Goal: Task Accomplishment & Management: Manage account settings

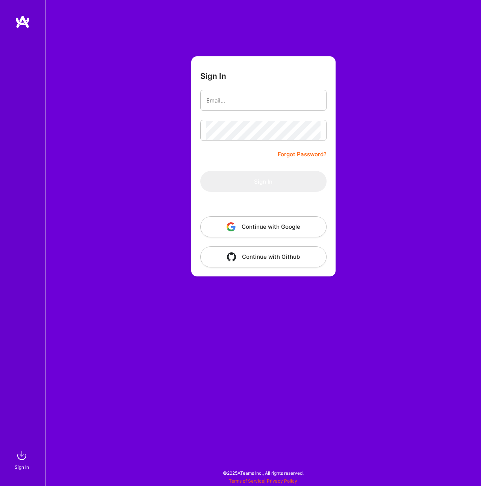
drag, startPoint x: 0, startPoint y: 0, endPoint x: 236, endPoint y: 219, distance: 321.9
click at [236, 219] on button "Continue with Google" at bounding box center [263, 226] width 126 height 21
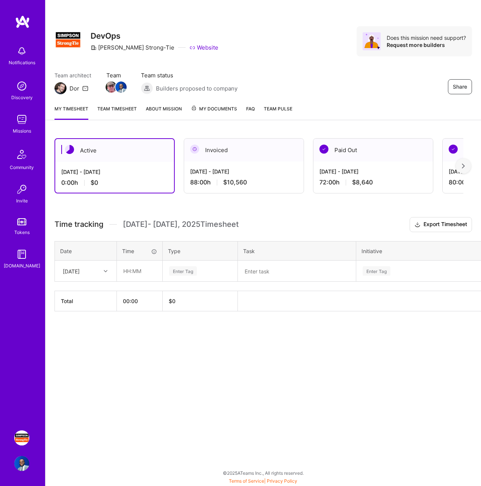
click at [221, 168] on div "[DATE] - [DATE]" at bounding box center [243, 172] width 107 height 8
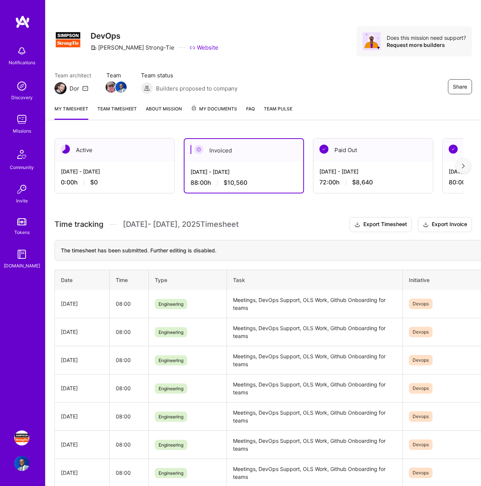
click at [142, 170] on div "[DATE] - [DATE]" at bounding box center [114, 172] width 107 height 8
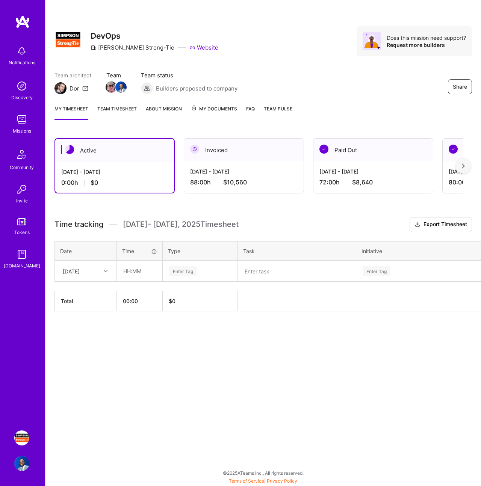
click at [252, 165] on div "[DATE] - [DATE] 88:00 h $10,560" at bounding box center [243, 177] width 119 height 31
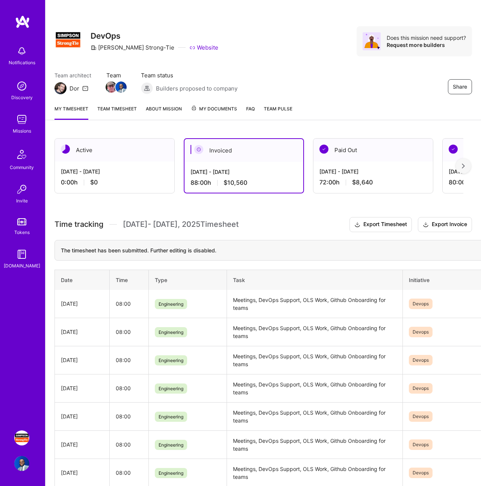
click at [259, 304] on td "Meetings, DevOps Support, OLS Work, Github Onboarding for teams" at bounding box center [315, 304] width 176 height 28
click at [255, 300] on td "Meetings, DevOps Support, OLS Work, Github Onboarding for teams" at bounding box center [315, 304] width 176 height 28
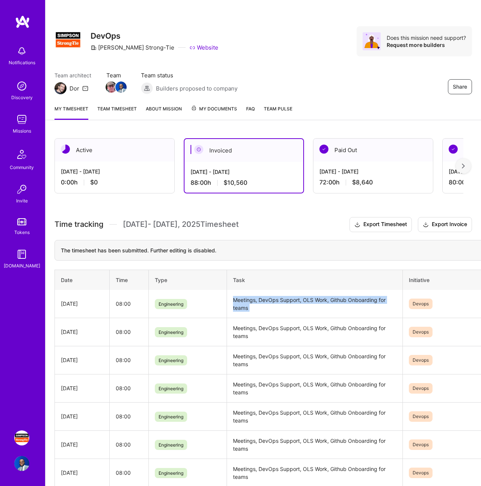
copy td "Meetings, DevOps Support, OLS Work, Github Onboarding for teams"
click at [114, 154] on div "Active" at bounding box center [114, 150] width 119 height 23
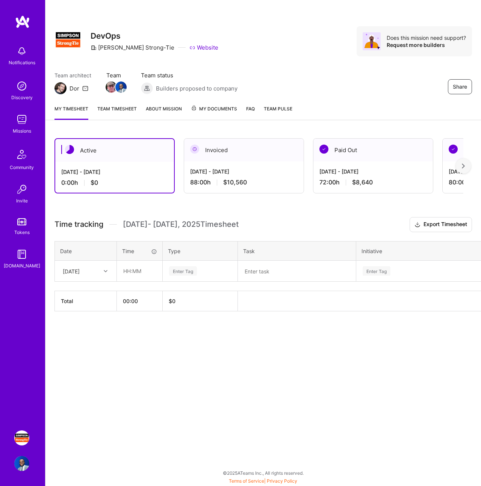
click at [110, 269] on div at bounding box center [107, 271] width 12 height 10
click at [88, 320] on div "[DATE]" at bounding box center [85, 320] width 61 height 14
click at [137, 270] on input "text" at bounding box center [139, 271] width 45 height 20
type input "08:00"
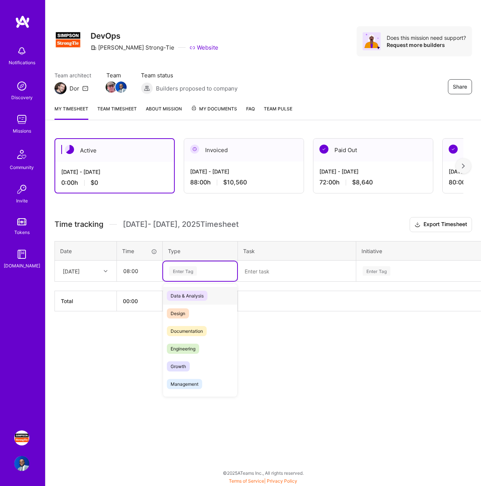
click at [170, 274] on div "Enter Tag" at bounding box center [183, 271] width 28 height 12
click at [189, 346] on span "Engineering" at bounding box center [183, 349] width 32 height 10
click at [277, 276] on textarea at bounding box center [297, 271] width 116 height 20
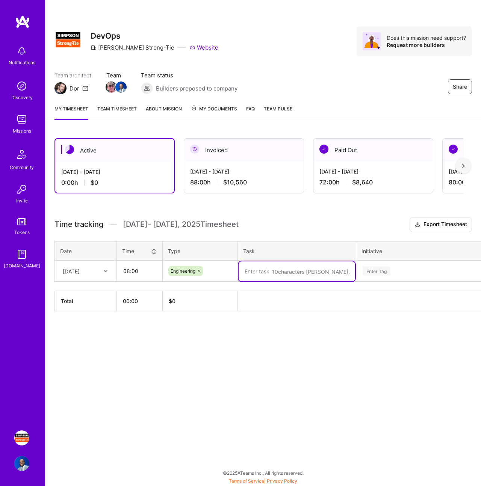
paste textarea "Meetings, DevOps Support, OLS Work, Github Onboarding for teams"
type textarea "Meetings, DevOps Support, OLS Work, Github Onboarding for teams"
click at [370, 267] on div "Enter Tag" at bounding box center [377, 271] width 28 height 12
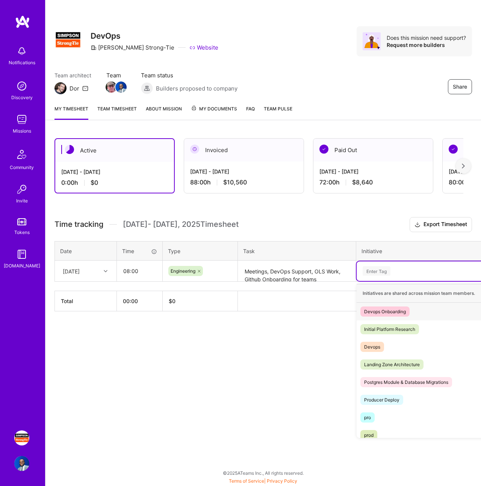
click at [366, 305] on div "Devops Onboarding Hide" at bounding box center [424, 312] width 137 height 18
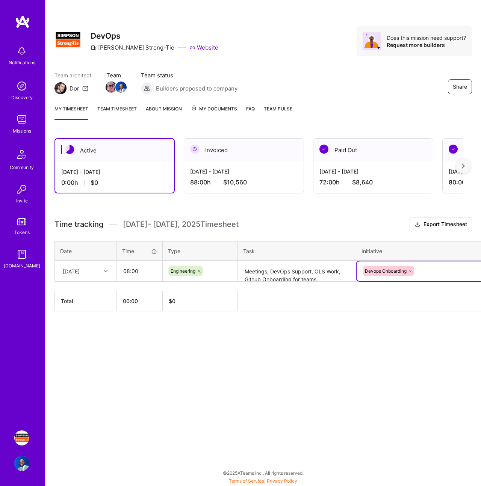
click at [411, 270] on icon at bounding box center [410, 271] width 5 height 5
click at [411, 271] on div "Enter Tag" at bounding box center [425, 270] width 127 height 9
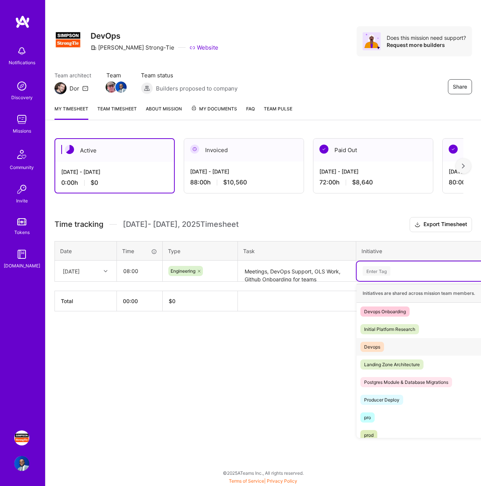
click at [391, 343] on div "Devops Hide" at bounding box center [424, 347] width 137 height 18
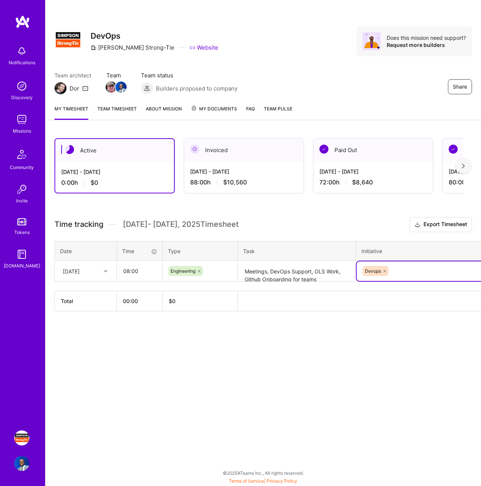
scroll to position [0, 39]
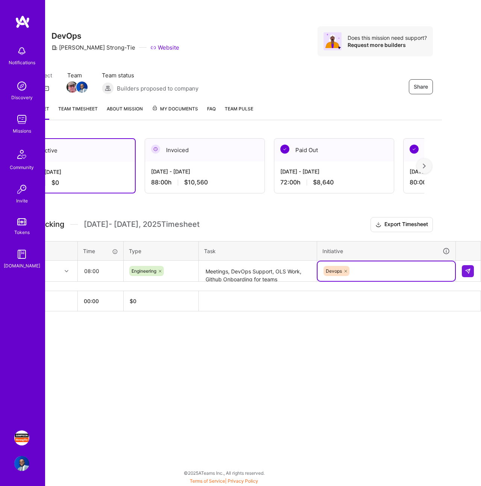
click at [474, 269] on td at bounding box center [468, 271] width 25 height 21
click at [467, 273] on img at bounding box center [468, 271] width 6 height 6
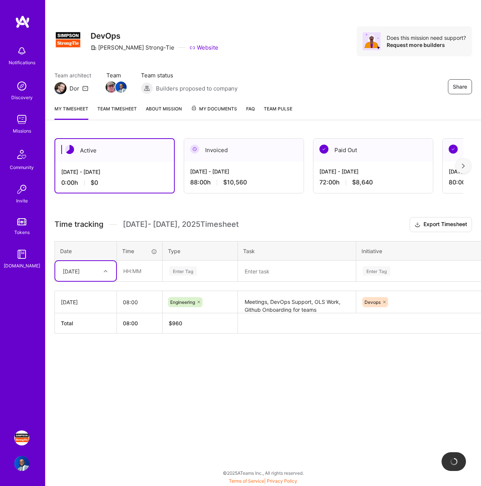
click at [99, 272] on div "[DATE]" at bounding box center [80, 271] width 42 height 12
click at [94, 320] on div "[DATE]" at bounding box center [85, 320] width 61 height 14
click at [136, 269] on input "text" at bounding box center [139, 271] width 45 height 20
type input "08:00"
click at [193, 277] on div "Enter Tag" at bounding box center [200, 271] width 74 height 20
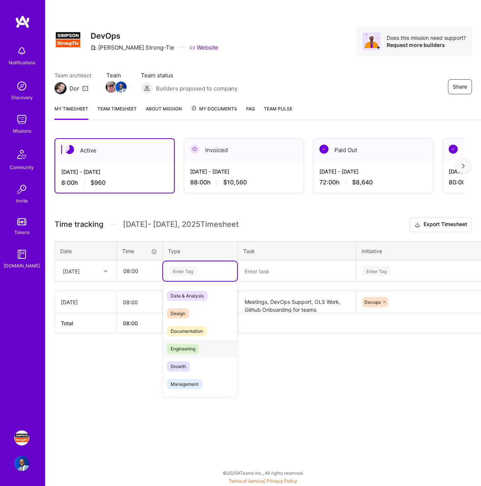
click at [196, 350] on span "Engineering" at bounding box center [183, 349] width 32 height 10
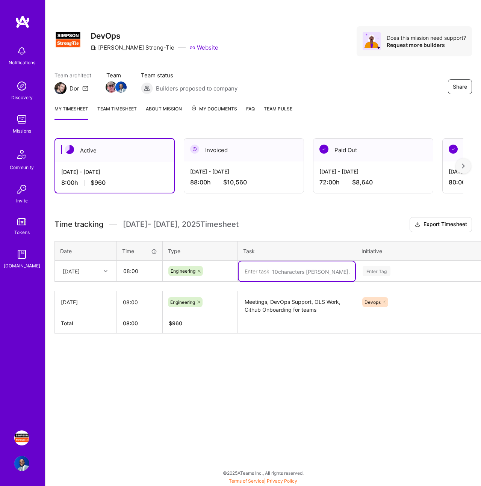
click at [267, 269] on textarea at bounding box center [297, 271] width 116 height 20
paste textarea "Meetings, DevOps Support, OLS Work, Github Onboarding for teams"
type textarea "Meetings, DevOps Support, OLS Work, Github Onboarding for teams"
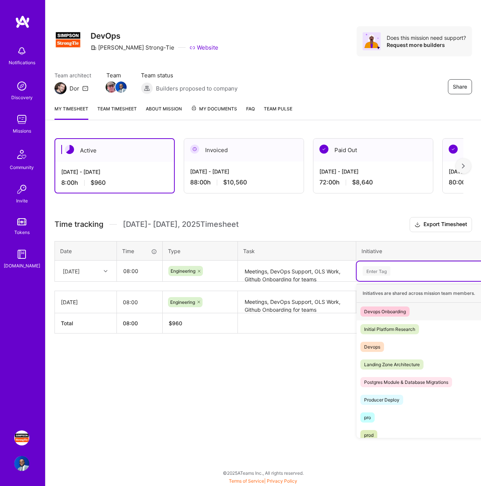
click at [390, 275] on div "Enter Tag" at bounding box center [377, 271] width 28 height 12
click at [390, 346] on div "Devops Hide" at bounding box center [424, 347] width 137 height 18
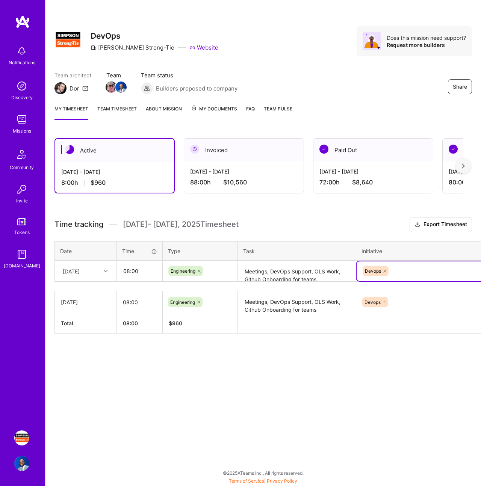
scroll to position [0, 39]
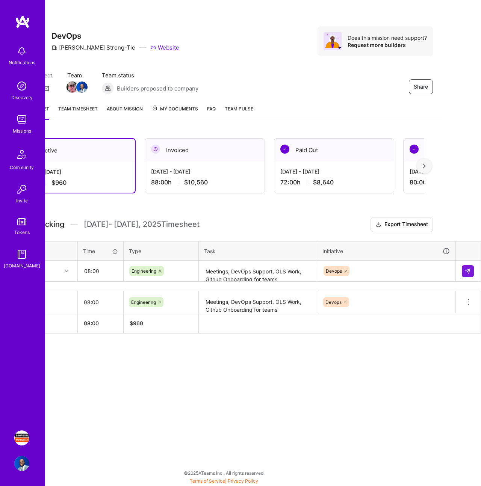
click at [467, 264] on td at bounding box center [468, 271] width 25 height 21
click at [467, 266] on button at bounding box center [468, 271] width 12 height 12
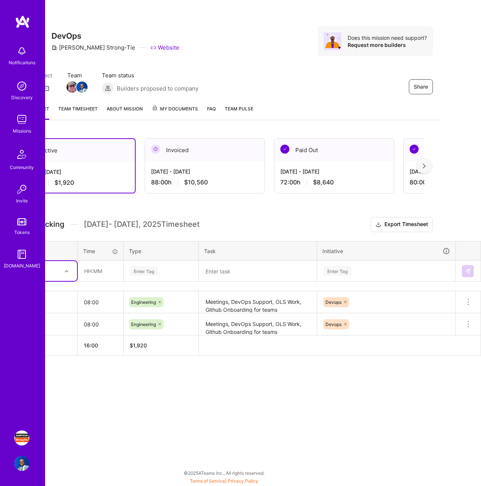
scroll to position [0, 0]
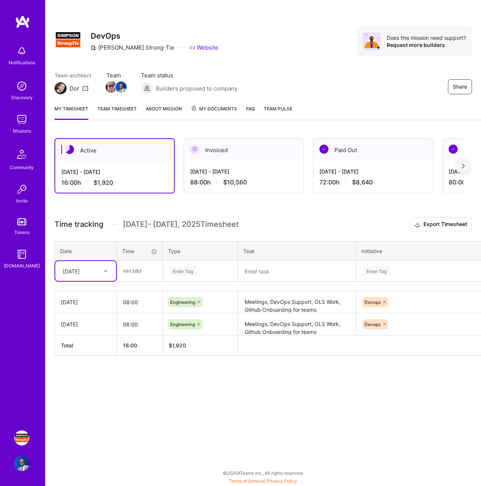
click at [75, 269] on div "[DATE]" at bounding box center [71, 271] width 17 height 8
click at [92, 332] on div "[DATE]" at bounding box center [85, 334] width 61 height 14
click at [150, 268] on input "text" at bounding box center [139, 271] width 45 height 20
type input "08:00"
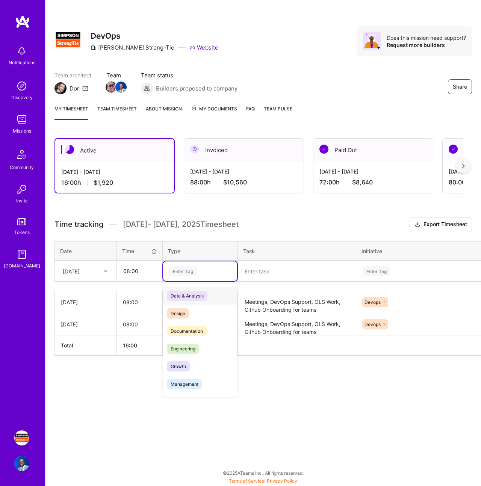
click at [215, 274] on div "Enter Tag" at bounding box center [199, 270] width 63 height 9
click at [201, 344] on div "Engineering" at bounding box center [200, 349] width 74 height 18
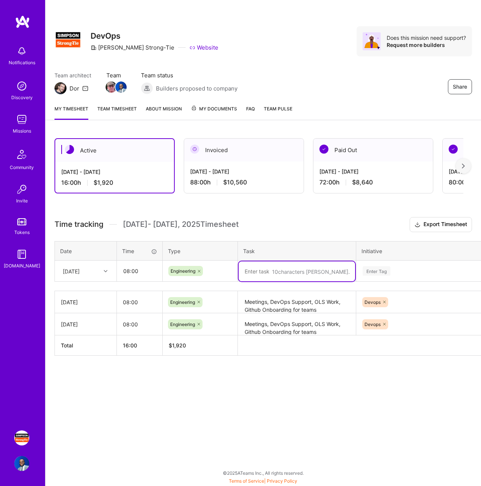
click at [268, 271] on textarea at bounding box center [297, 271] width 116 height 20
paste textarea "Meetings, DevOps Support, OLS Work, Github Onboarding for teams"
type textarea "Meetings, DevOps Support, OLS Work, Github Onboarding for teams"
click at [371, 271] on div "Enter Tag" at bounding box center [377, 271] width 28 height 12
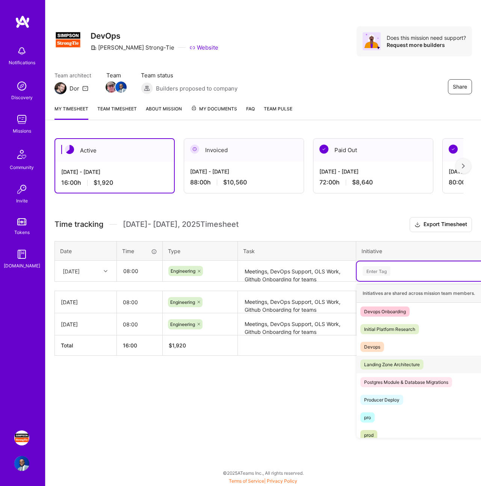
click at [394, 356] on div "Landing Zone Architecture Hide" at bounding box center [424, 365] width 137 height 18
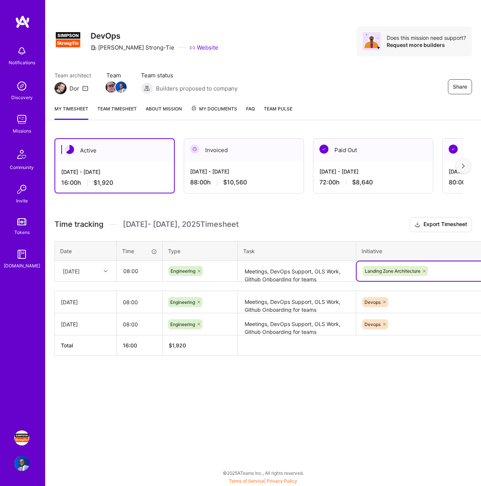
click at [423, 271] on icon at bounding box center [424, 271] width 5 height 5
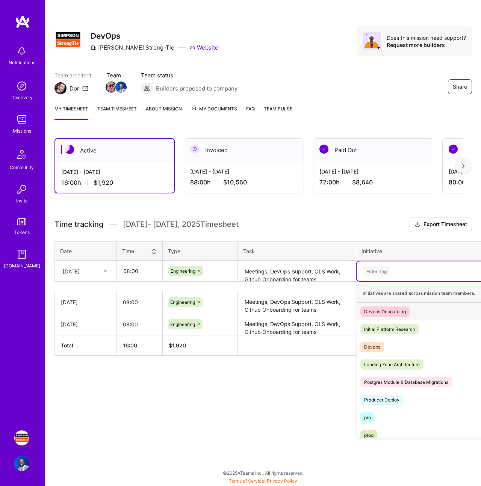
click at [423, 271] on div "Enter Tag" at bounding box center [425, 270] width 127 height 9
click at [389, 344] on div "Devops Hide" at bounding box center [424, 347] width 137 height 18
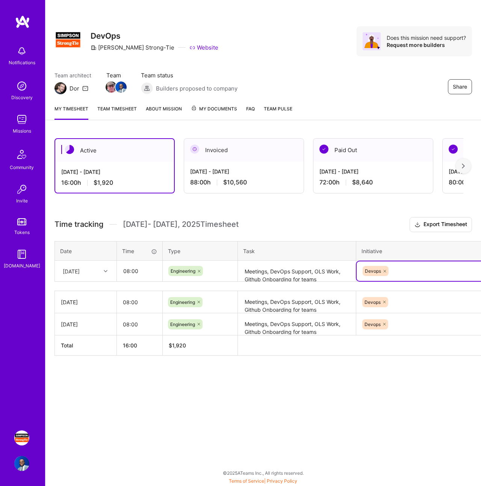
scroll to position [0, 39]
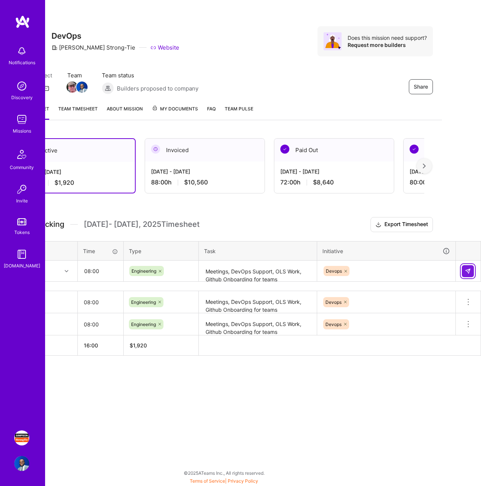
click at [465, 269] on img at bounding box center [468, 271] width 6 height 6
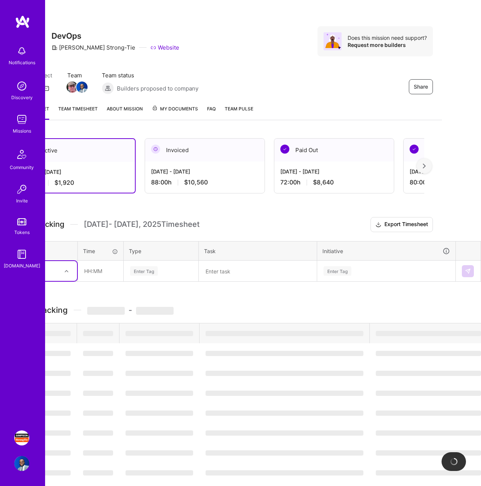
scroll to position [0, 0]
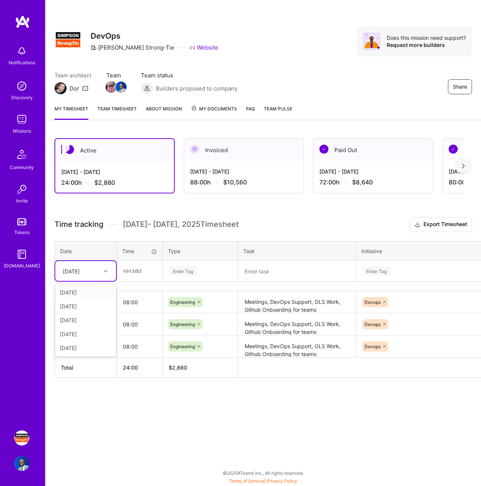
click at [76, 272] on div "[DATE]" at bounding box center [71, 271] width 17 height 8
click at [91, 347] on div "[DATE]" at bounding box center [85, 348] width 61 height 14
click at [136, 270] on input "text" at bounding box center [139, 271] width 45 height 20
type input "08:00"
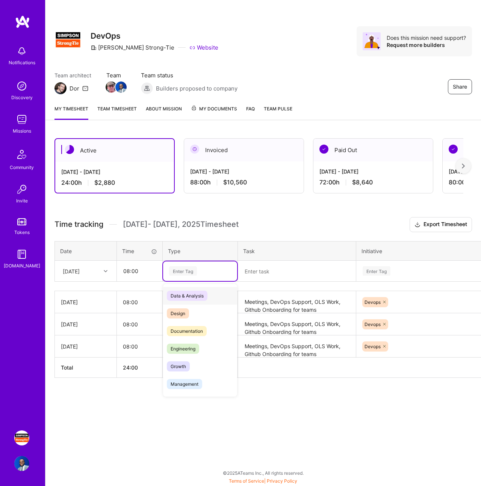
click at [184, 268] on div "Enter Tag" at bounding box center [183, 271] width 28 height 12
click at [187, 346] on span "Engineering" at bounding box center [183, 349] width 32 height 10
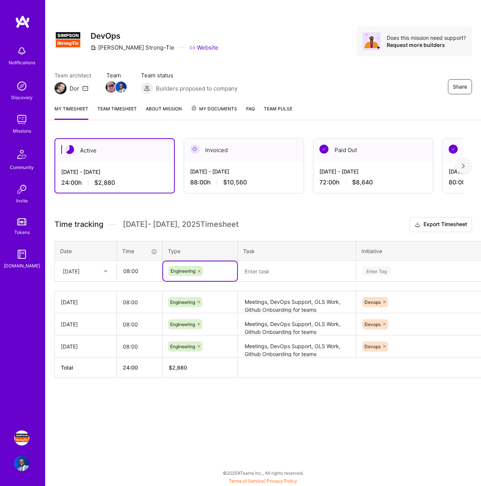
click at [260, 273] on textarea at bounding box center [297, 271] width 116 height 20
paste textarea "Meetings, DevOps Support, OLS Work, Github Onboarding for teams"
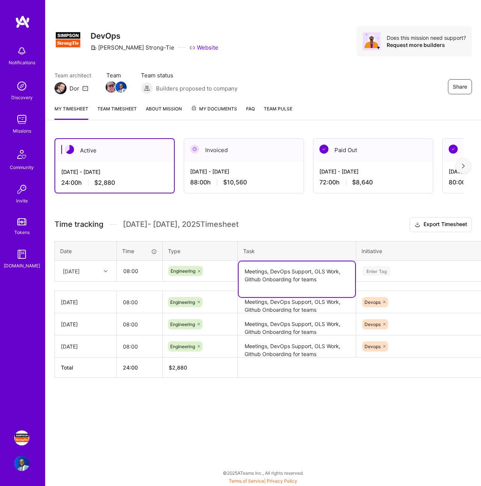
type textarea "Meetings, DevOps Support, OLS Work, Github Onboarding for teams"
click at [409, 267] on div "Enter Tag" at bounding box center [425, 270] width 127 height 9
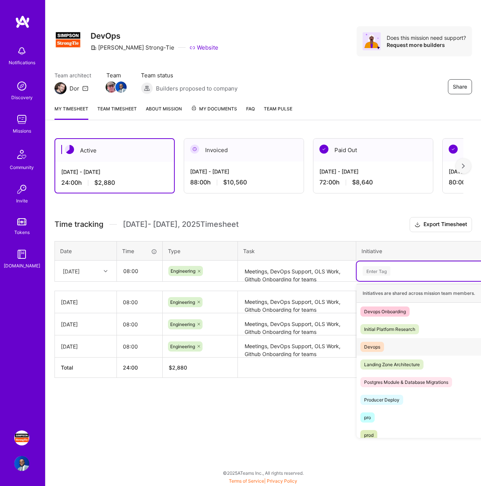
click at [403, 347] on div "Devops Hide" at bounding box center [424, 347] width 137 height 18
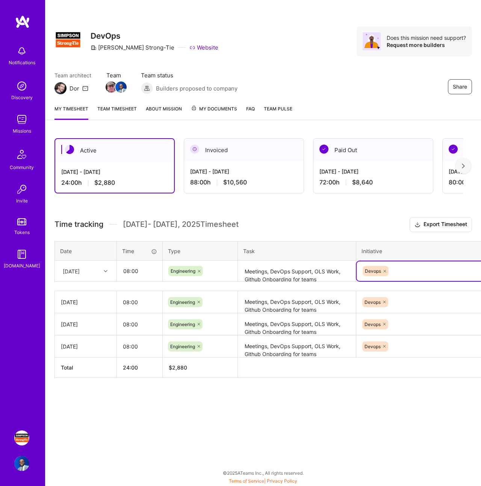
scroll to position [0, 39]
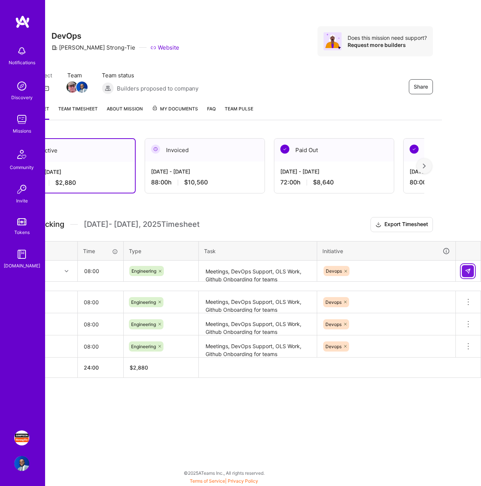
click at [468, 266] on button at bounding box center [468, 271] width 12 height 12
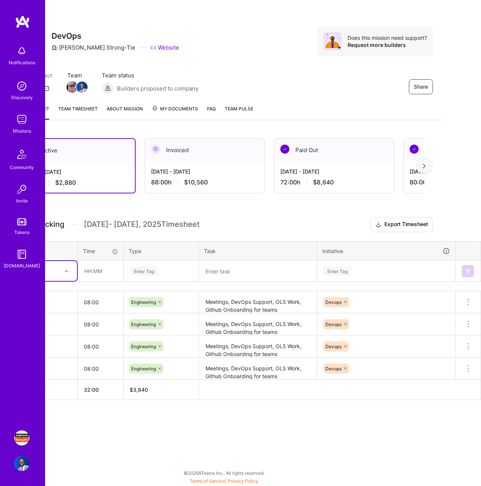
scroll to position [0, 0]
